Goal: Find specific page/section: Find specific page/section

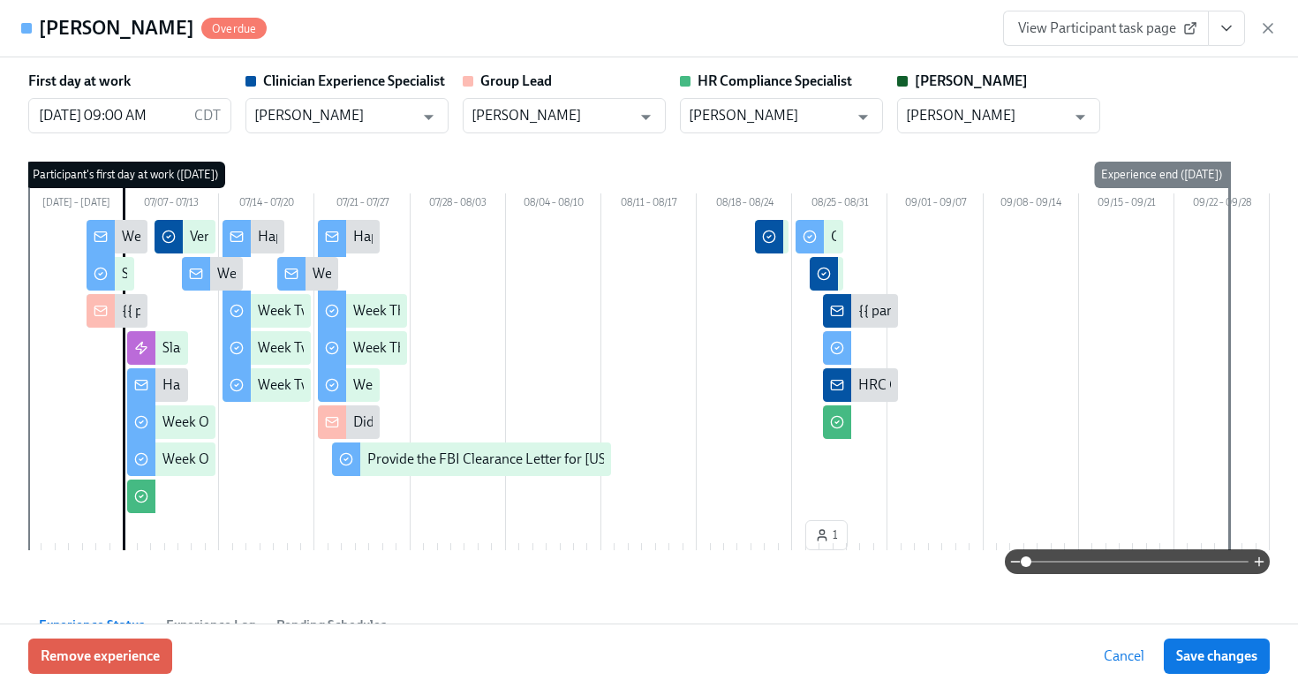
scroll to position [738, 0]
click at [1276, 29] on icon "button" at bounding box center [1269, 28] width 18 height 18
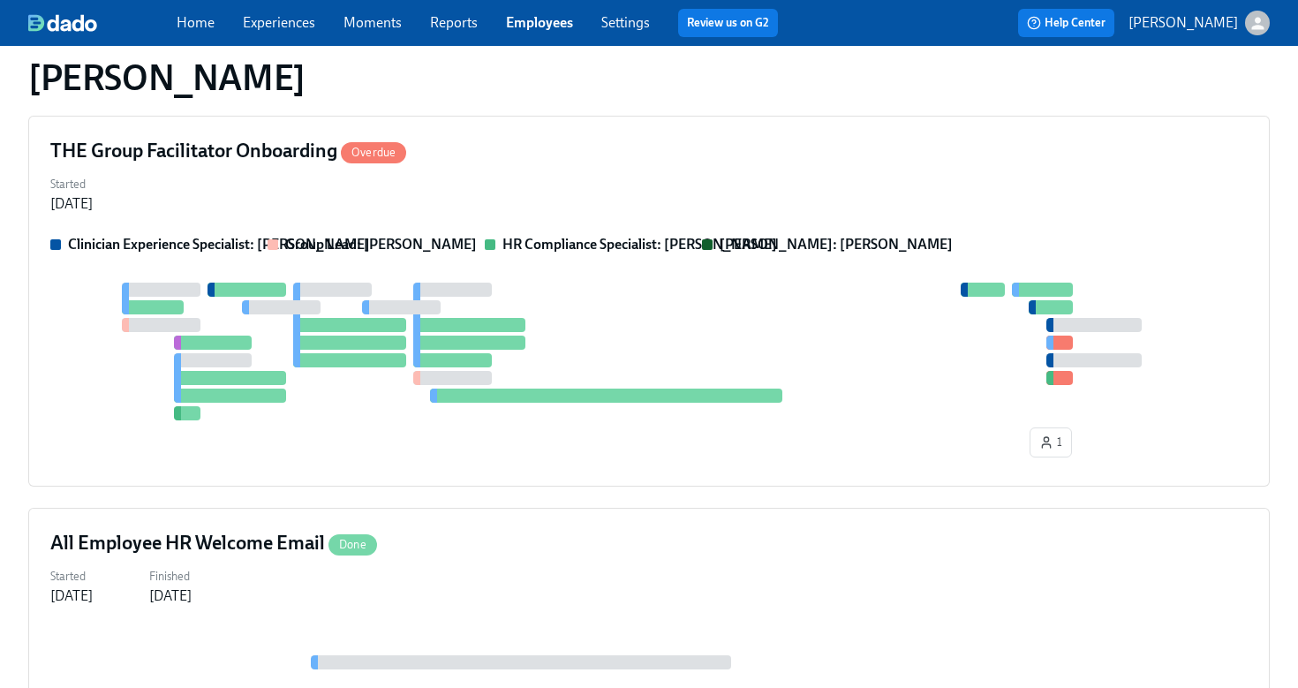
click at [558, 21] on link "Employees" at bounding box center [539, 22] width 67 height 17
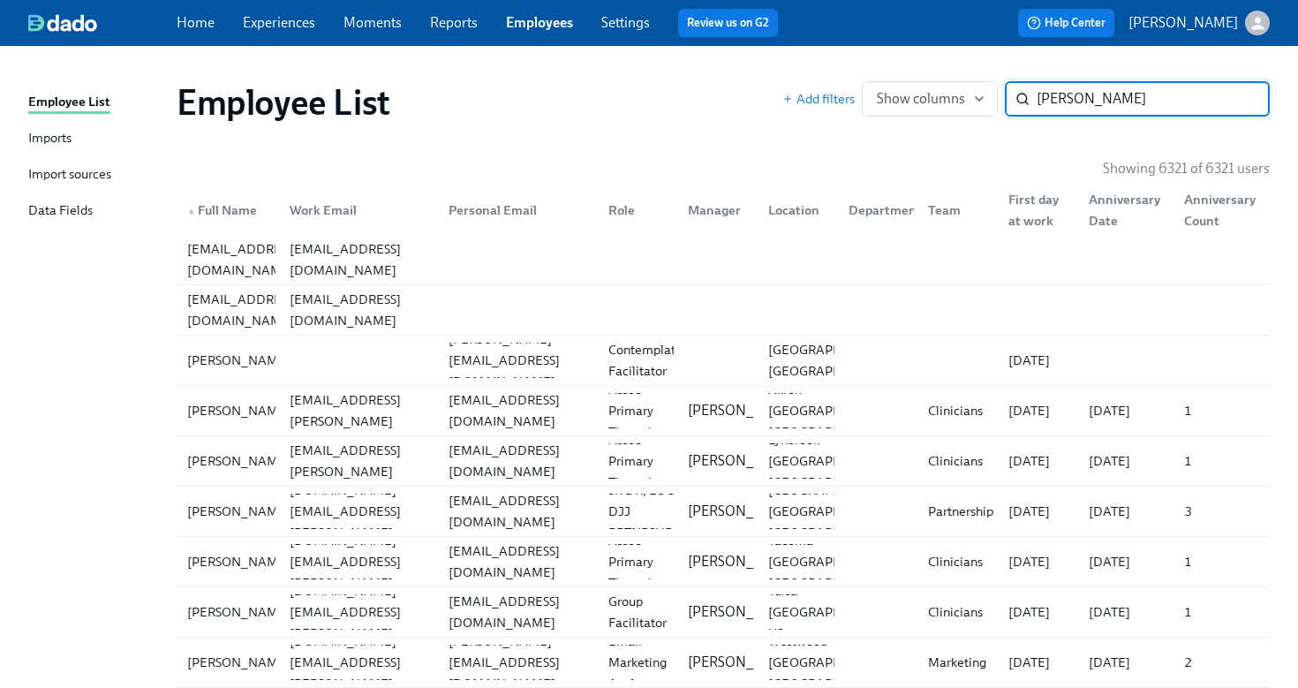
type input "[PERSON_NAME]"
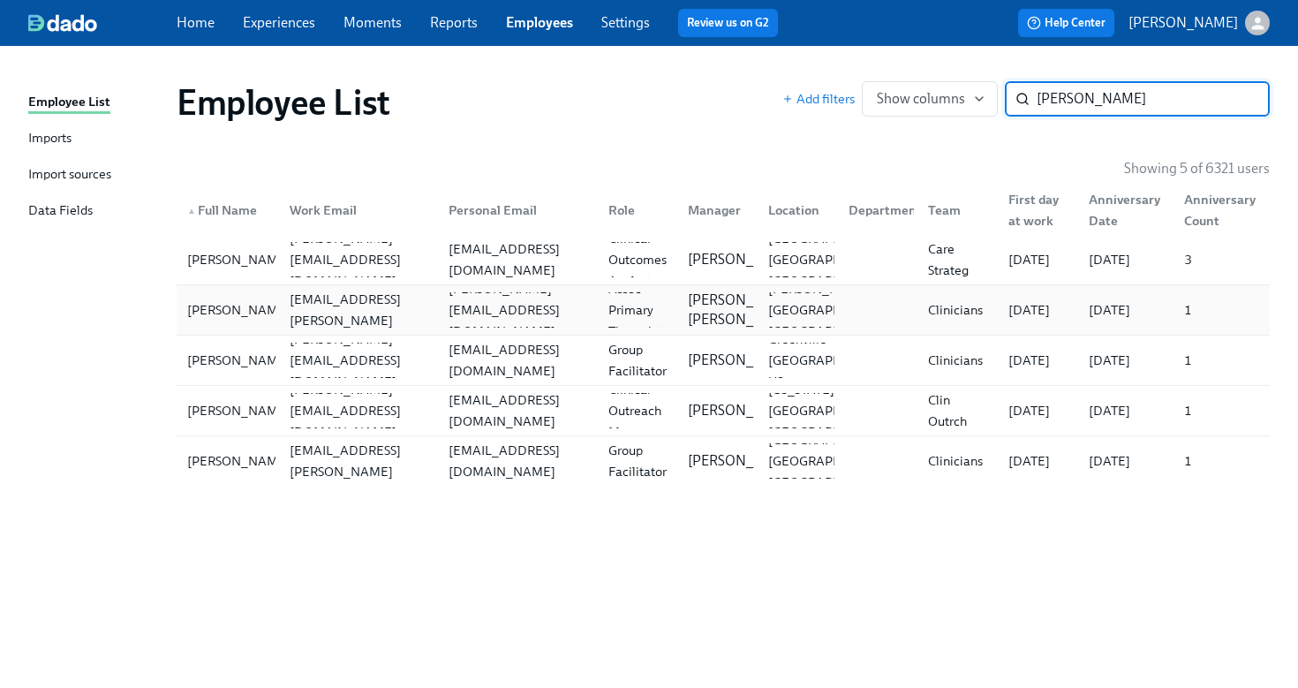
click at [303, 329] on div "[PERSON_NAME] [PERSON_NAME][EMAIL_ADDRESS][PERSON_NAME][DOMAIN_NAME] [PERSON_NA…" at bounding box center [723, 309] width 1093 height 49
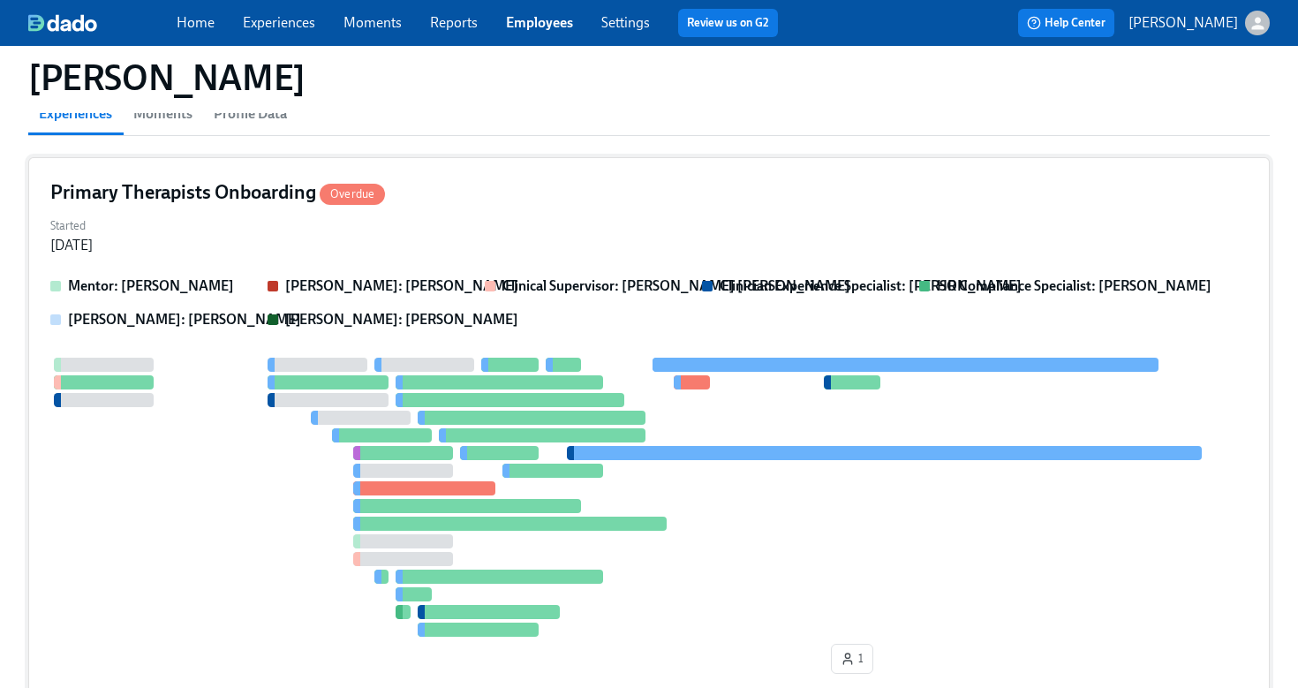
scroll to position [227, 0]
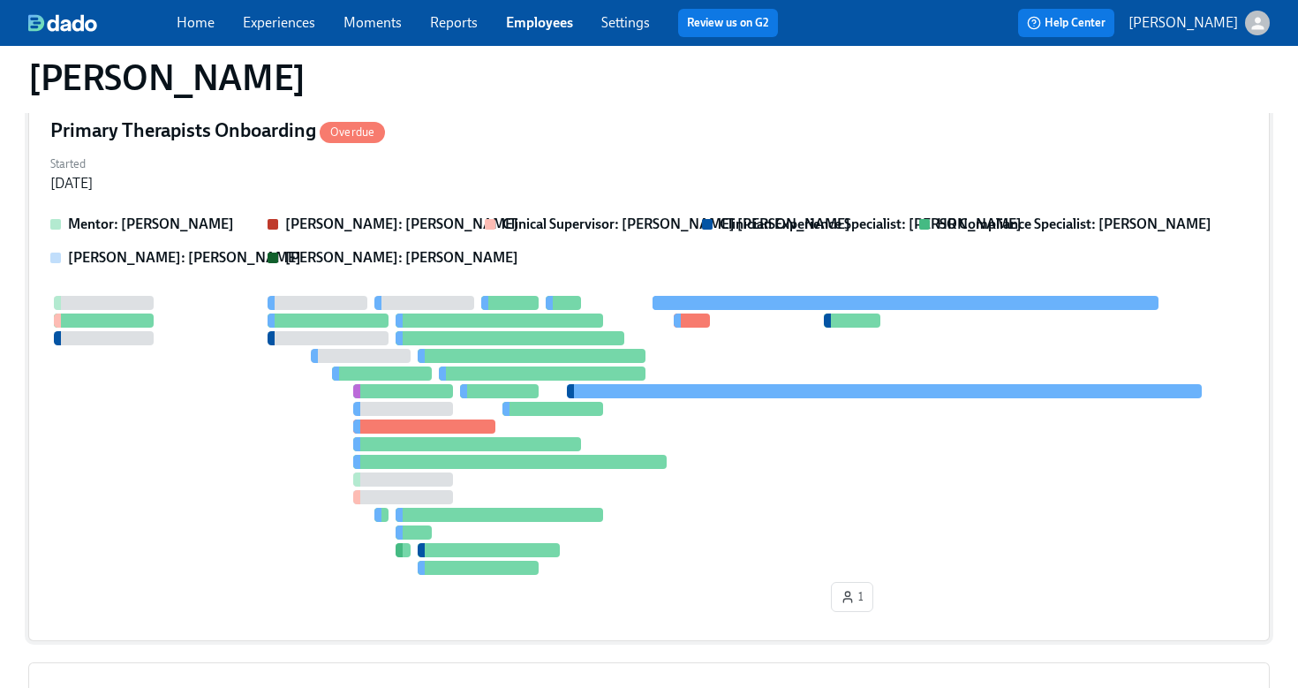
click at [516, 158] on div "Started [DATE]" at bounding box center [649, 172] width 1198 height 42
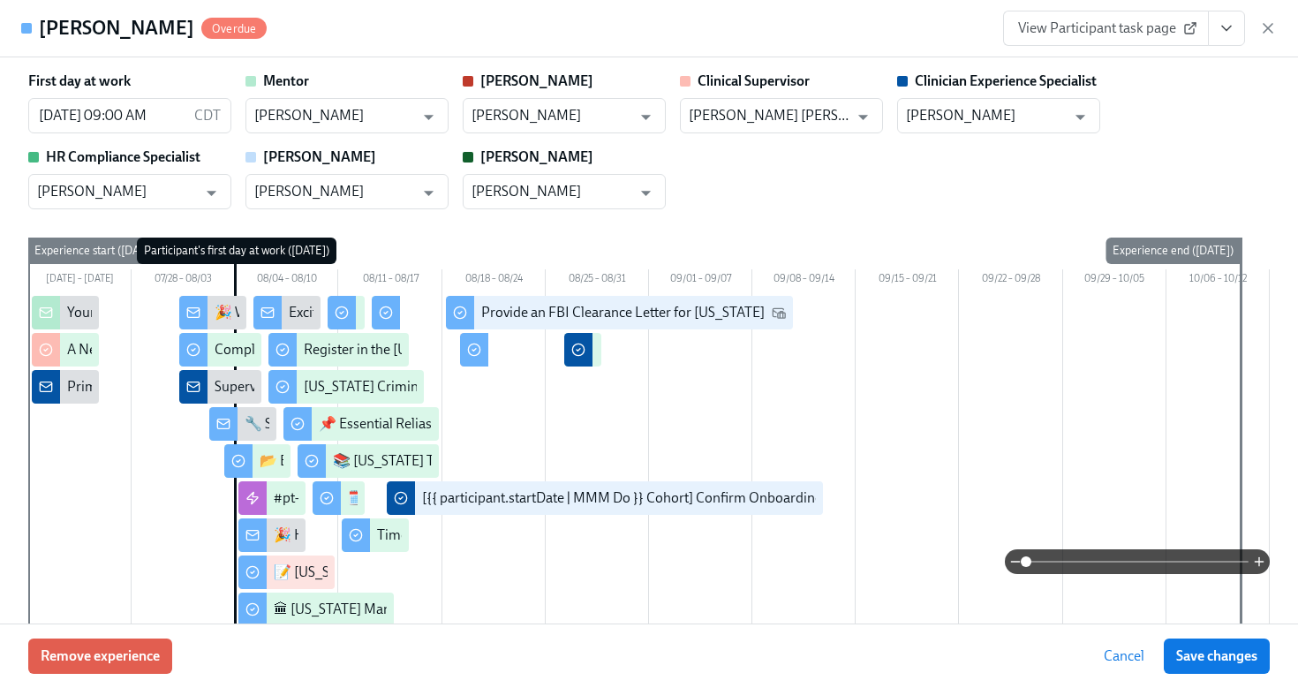
click at [1225, 33] on icon "View task page" at bounding box center [1227, 28] width 18 height 18
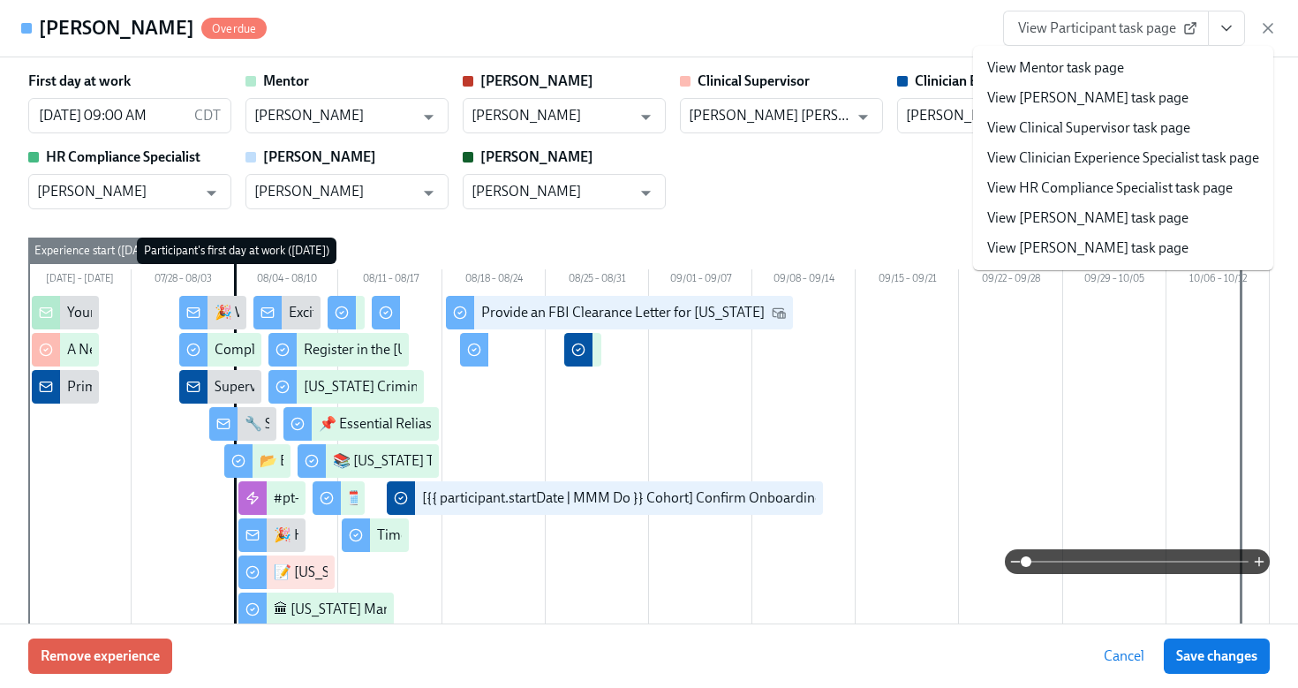
click at [1157, 187] on link "View HR Compliance Specialist task page" at bounding box center [1110, 187] width 246 height 19
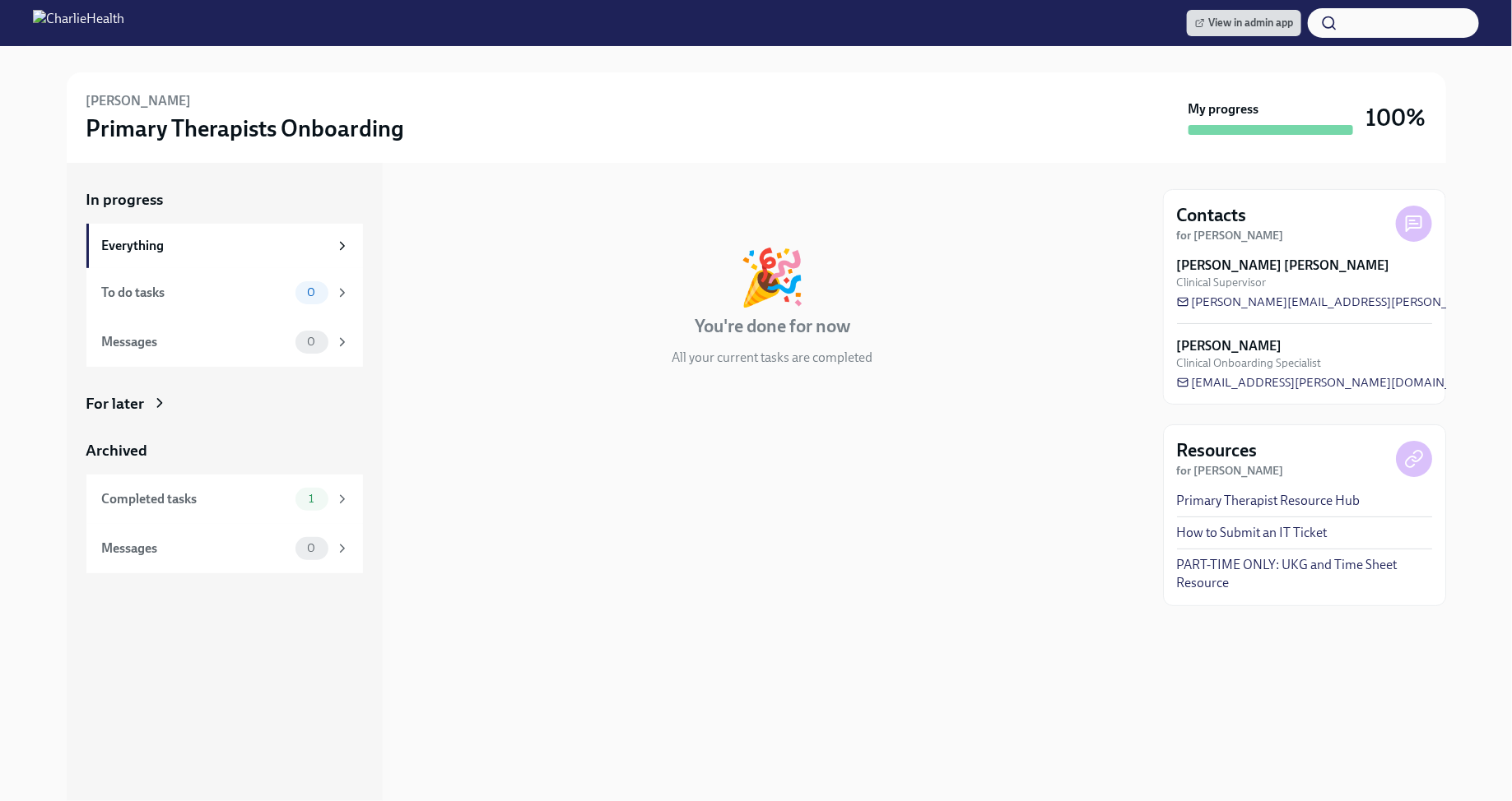
click at [176, 395] on div "For later" at bounding box center [225, 403] width 277 height 21
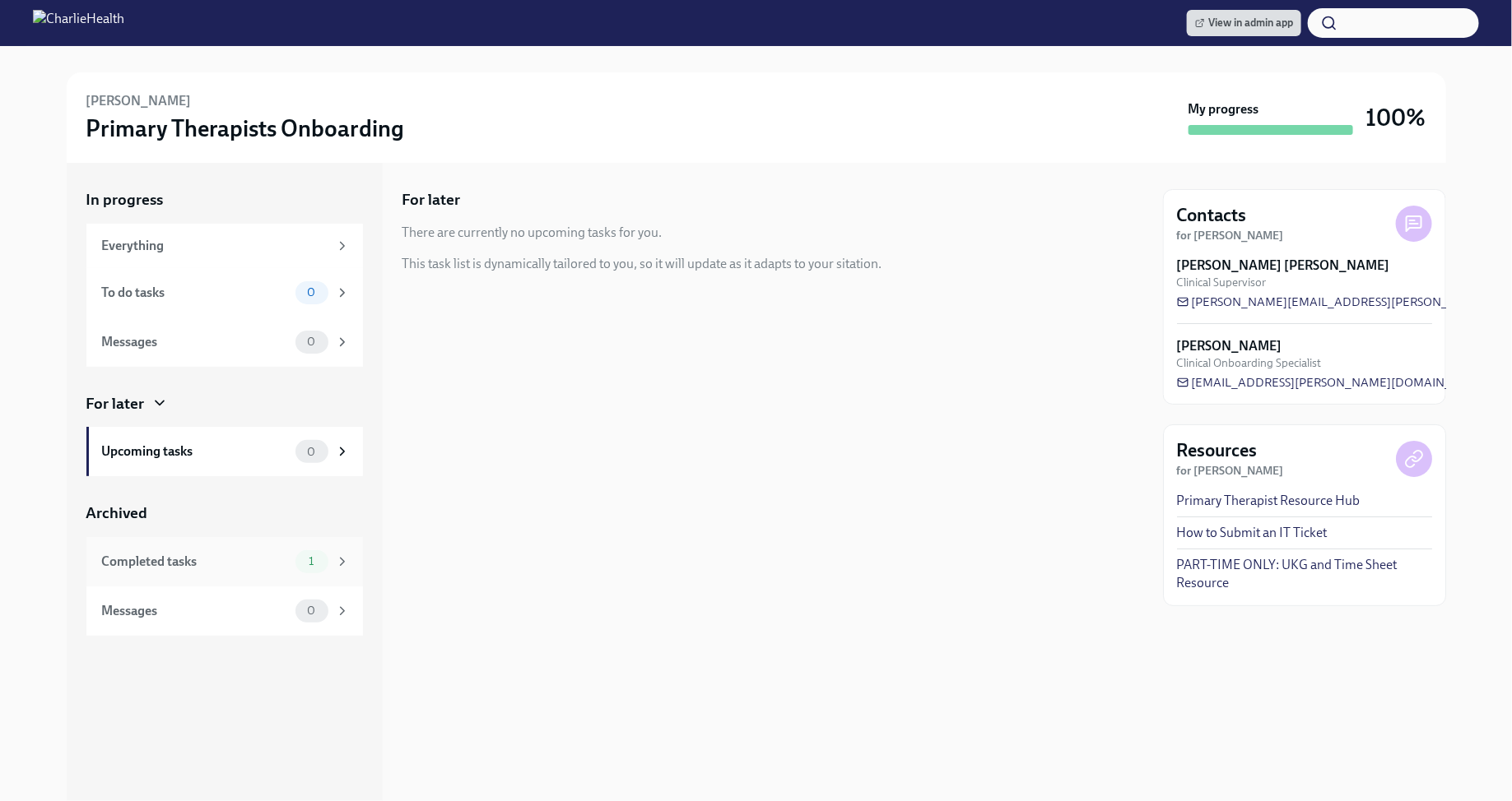
click at [293, 557] on div "Completed tasks 1" at bounding box center [226, 562] width 248 height 23
